Goal: Information Seeking & Learning: Find specific fact

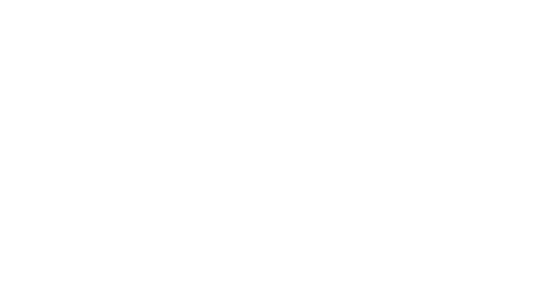
click at [429, 154] on div at bounding box center [275, 142] width 550 height 284
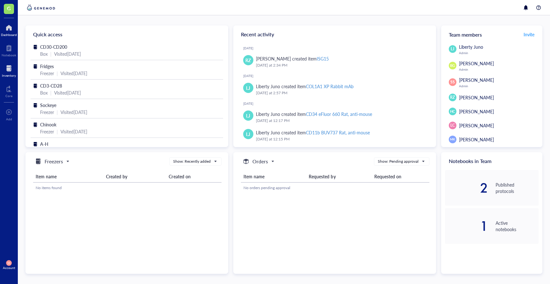
click at [10, 73] on div at bounding box center [9, 68] width 14 height 10
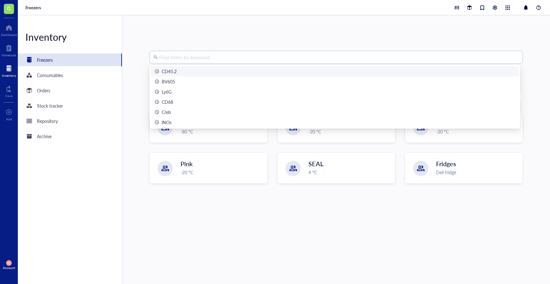
click at [193, 60] on input "search" at bounding box center [339, 57] width 360 height 12
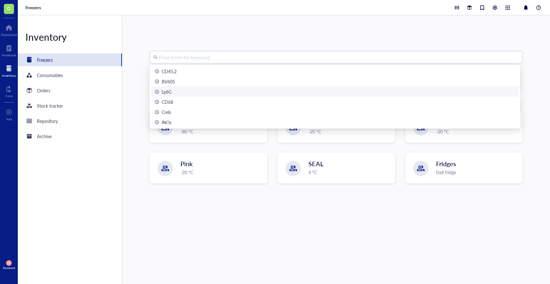
click at [176, 94] on div "Ly6G" at bounding box center [335, 91] width 360 height 7
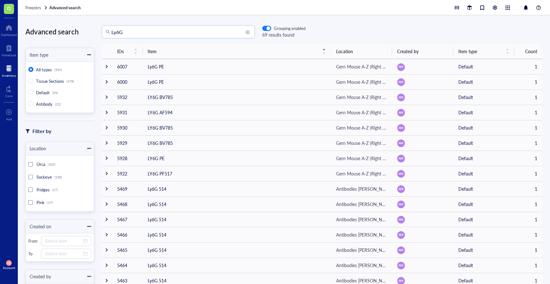
drag, startPoint x: 124, startPoint y: 32, endPoint x: 100, endPoint y: 33, distance: 24.5
click at [100, 33] on div "Ly6G Ly6G Grouping enabled 69 results found" at bounding box center [199, 31] width 211 height 13
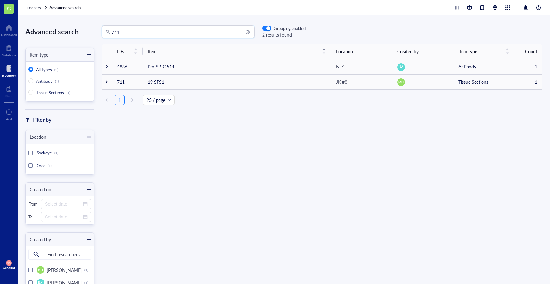
drag, startPoint x: 128, startPoint y: 33, endPoint x: 109, endPoint y: 32, distance: 18.9
click at [109, 32] on div "711" at bounding box center [178, 31] width 153 height 13
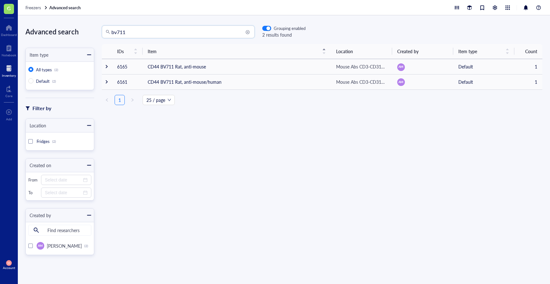
drag, startPoint x: 133, startPoint y: 34, endPoint x: 95, endPoint y: 37, distance: 38.0
click at [95, 37] on div "bv711 bv711 Grouping enabled 2 results found" at bounding box center [199, 31] width 211 height 13
drag, startPoint x: 134, startPoint y: 31, endPoint x: 94, endPoint y: 35, distance: 40.0
click at [94, 35] on div "bv711 bv711 Grouping enabled 2 results found" at bounding box center [199, 31] width 211 height 13
type input "cd11b"
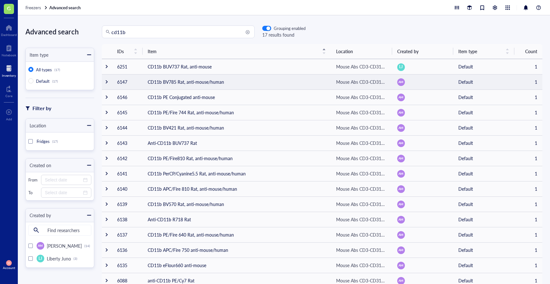
click at [107, 82] on div at bounding box center [106, 82] width 4 height 4
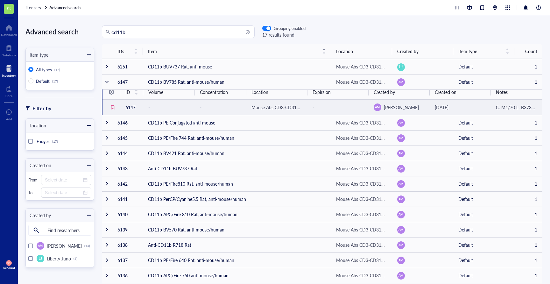
click at [517, 108] on span "C: M1/70 L: B373879 S: Rat, anti-mouse/human Exp: 2025/07/12" at bounding box center [556, 107] width 121 height 6
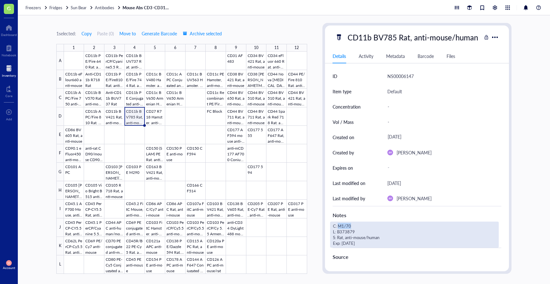
drag, startPoint x: 351, startPoint y: 226, endPoint x: 338, endPoint y: 227, distance: 13.4
click at [338, 227] on div "C: M1/70 L: B373879 S: Rat, anti-mouse/human Exp: 2025/07/12" at bounding box center [414, 235] width 169 height 26
drag, startPoint x: 351, startPoint y: 226, endPoint x: 339, endPoint y: 226, distance: 11.8
click at [339, 226] on textarea "C: M1/70 L: B373879 S: Rat, anti-mouse/human Exp: 2025/07/12" at bounding box center [414, 234] width 168 height 25
